Goal: Use online tool/utility: Utilize a website feature to perform a specific function

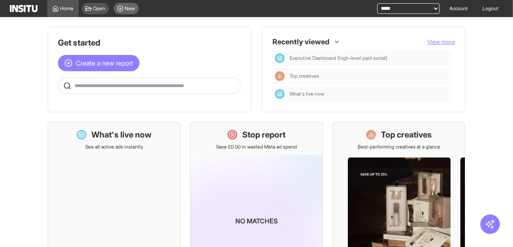
click at [124, 7] on icon at bounding box center [120, 8] width 7 height 7
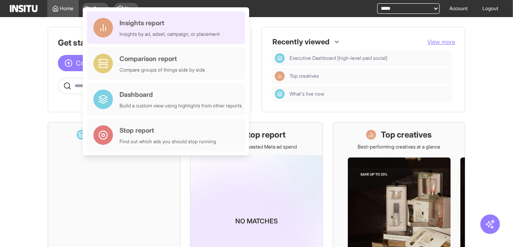
click at [160, 34] on div "Insights by ad, adset, campaign, or placement" at bounding box center [169, 34] width 100 height 7
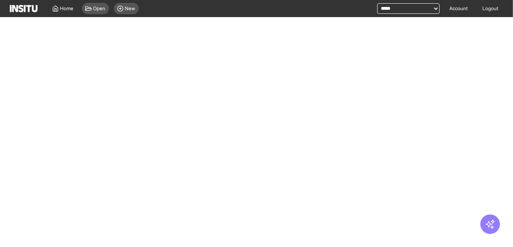
select select "**"
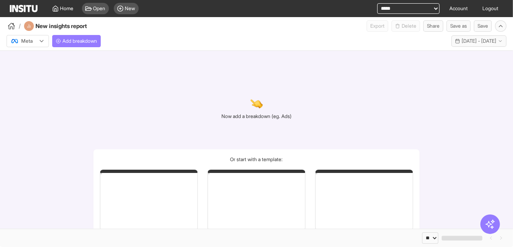
select select "**"
click at [97, 42] on span "Add breakdown" at bounding box center [79, 41] width 35 height 7
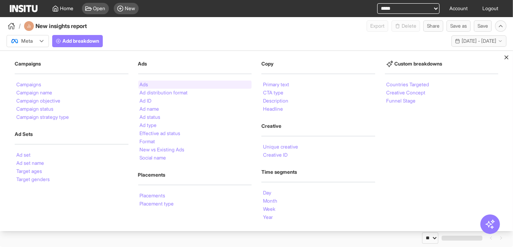
click at [146, 83] on li "Ads" at bounding box center [144, 84] width 9 height 5
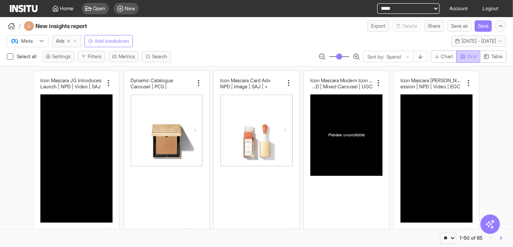
click at [463, 56] on rect "button" at bounding box center [464, 56] width 2 height 2
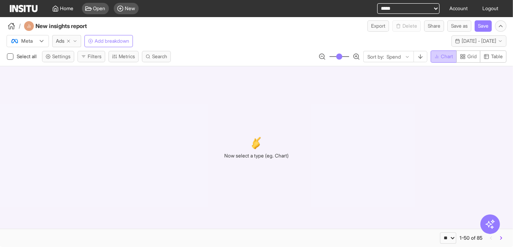
click at [443, 56] on span "Chart" at bounding box center [447, 56] width 12 height 7
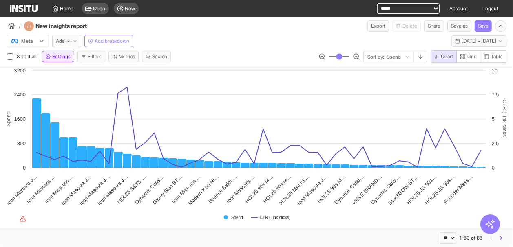
click at [60, 60] on button "Settings" at bounding box center [58, 56] width 32 height 11
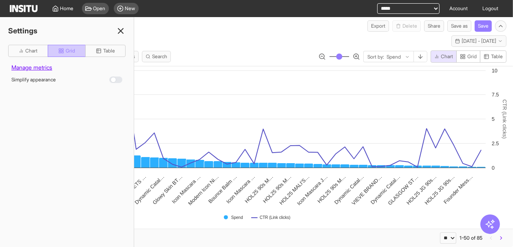
drag, startPoint x: 58, startPoint y: 54, endPoint x: 37, endPoint y: 53, distance: 21.2
click at [57, 54] on button "Grid" at bounding box center [67, 51] width 38 height 12
click at [36, 53] on span "Chart" at bounding box center [31, 51] width 12 height 7
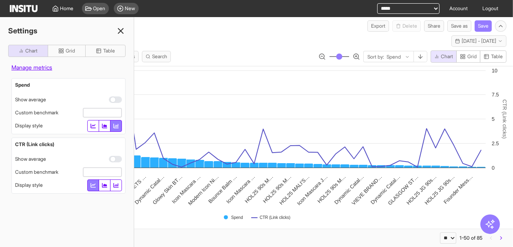
click at [120, 31] on line at bounding box center [120, 31] width 5 height 5
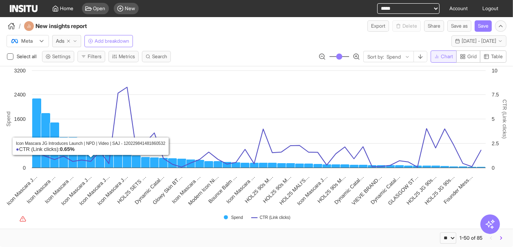
click at [436, 54] on icon "button" at bounding box center [436, 56] width 5 height 5
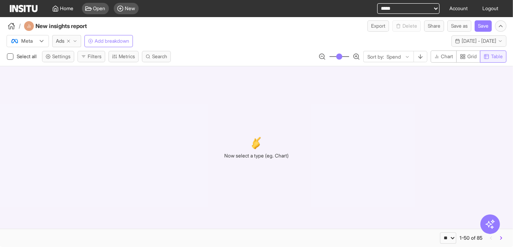
click at [485, 57] on icon "button" at bounding box center [486, 57] width 4 height 4
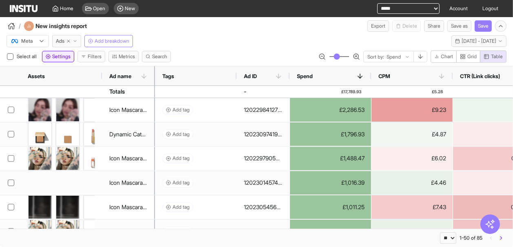
click at [62, 55] on span "Settings" at bounding box center [61, 56] width 18 height 7
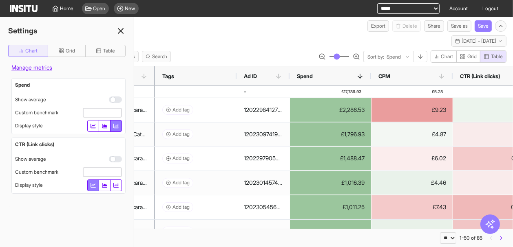
click at [22, 50] on icon "button" at bounding box center [21, 51] width 5 height 5
click at [112, 49] on span "Table" at bounding box center [109, 51] width 12 height 7
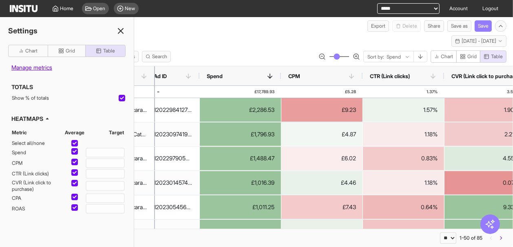
scroll to position [0, 85]
